Goal: Check status

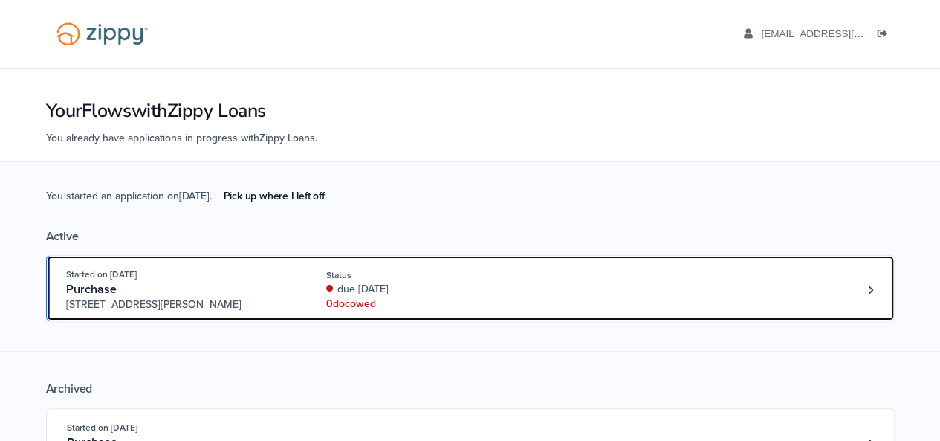
click at [444, 289] on div "due [DATE]" at bounding box center [425, 289] width 198 height 15
